Goal: Find contact information: Find contact information

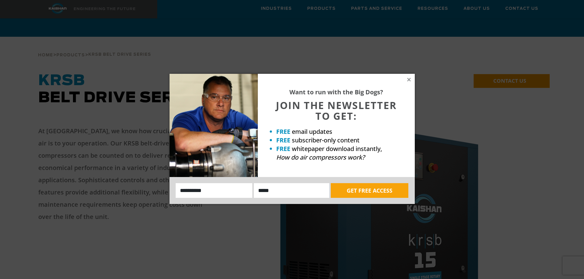
scroll to position [275, 0]
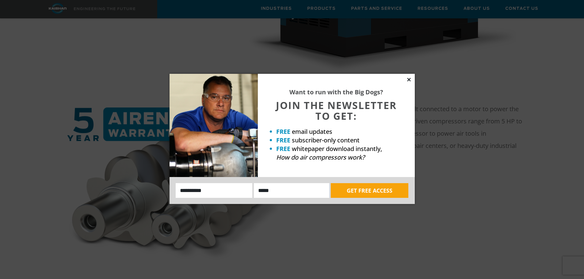
click at [407, 78] on icon at bounding box center [409, 80] width 6 height 6
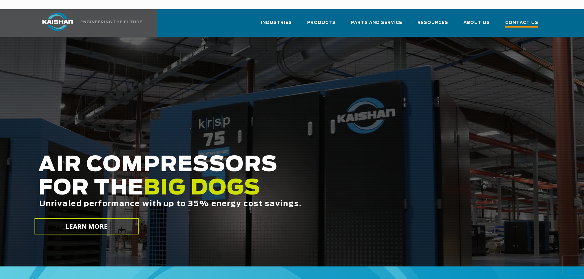
click at [515, 19] on span "Contact Us" at bounding box center [521, 23] width 33 height 8
